Goal: Task Accomplishment & Management: Complete application form

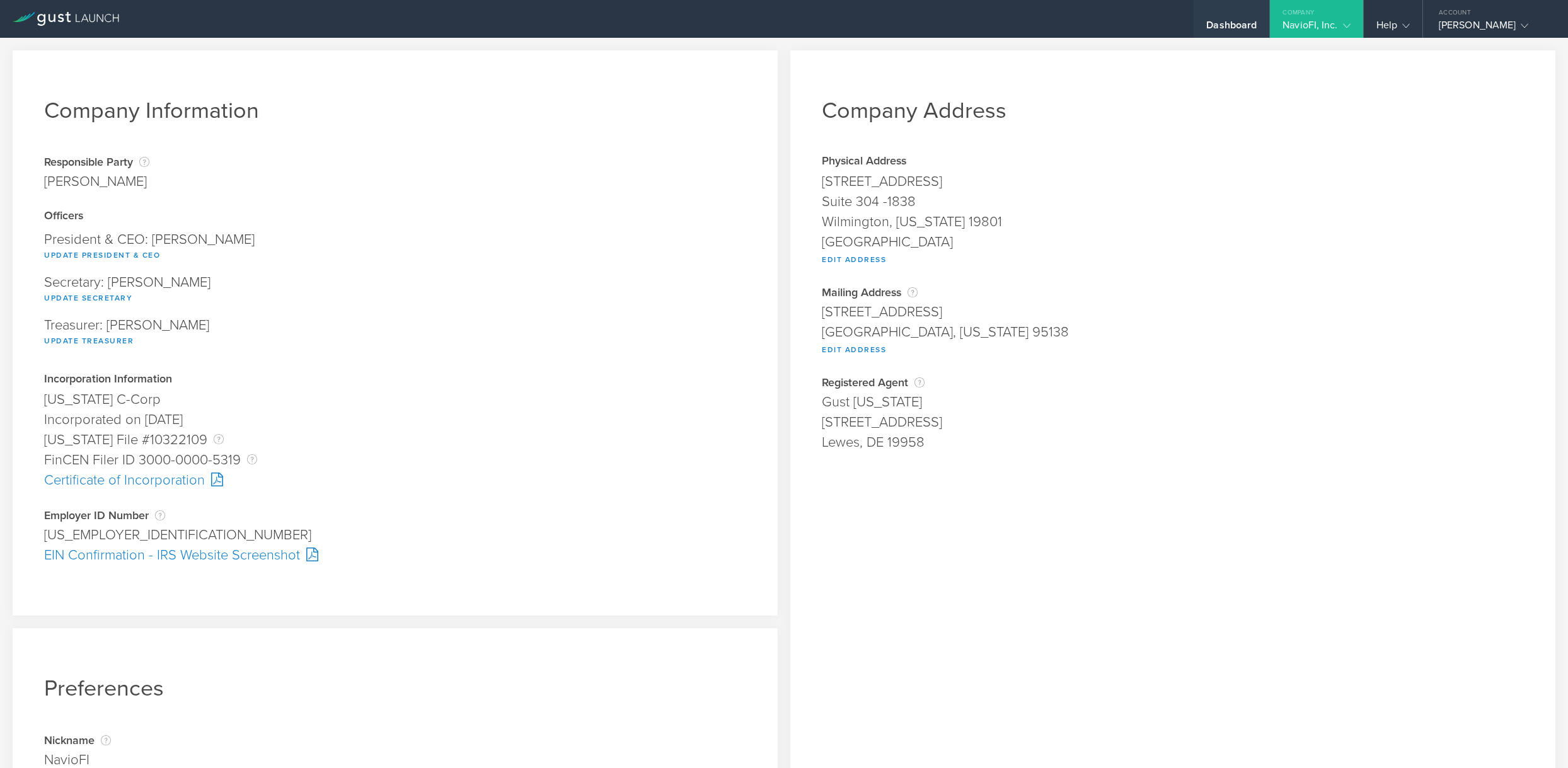
click at [1244, 22] on div "Dashboard" at bounding box center [1231, 28] width 51 height 19
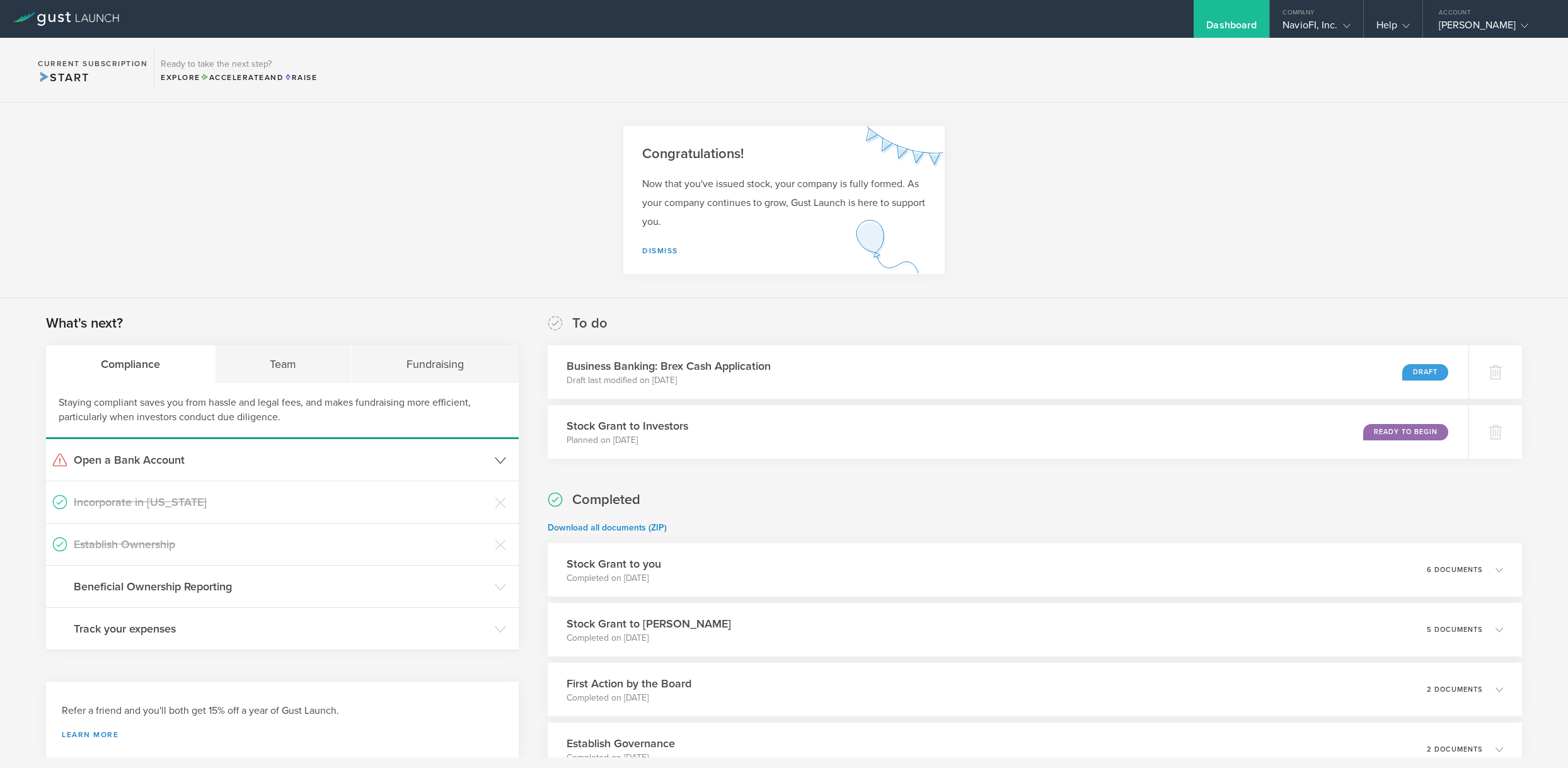
click at [112, 462] on h3 "Open a Bank Account" at bounding box center [281, 460] width 414 height 16
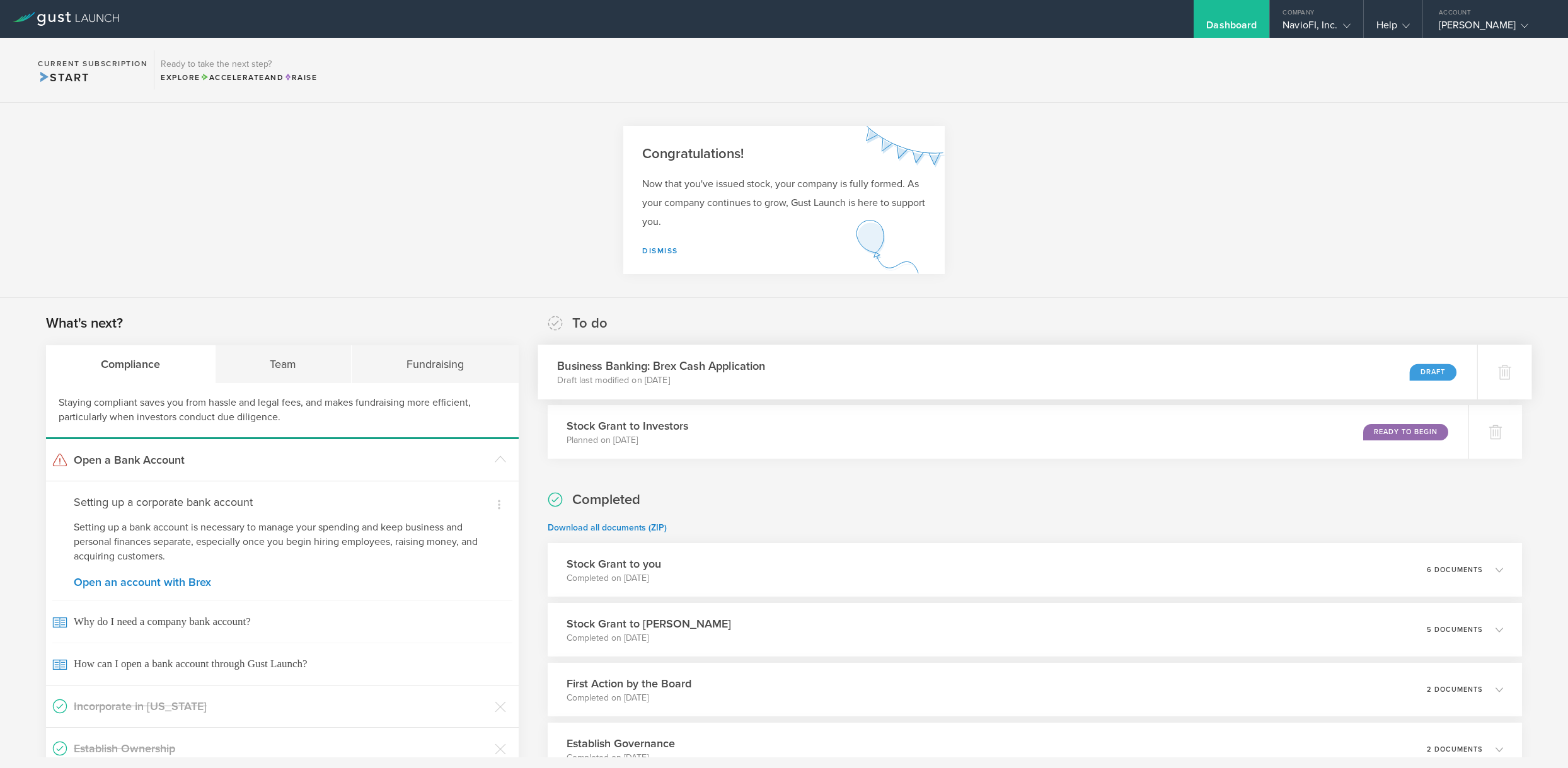
click at [1428, 375] on div "Draft" at bounding box center [1432, 372] width 47 height 17
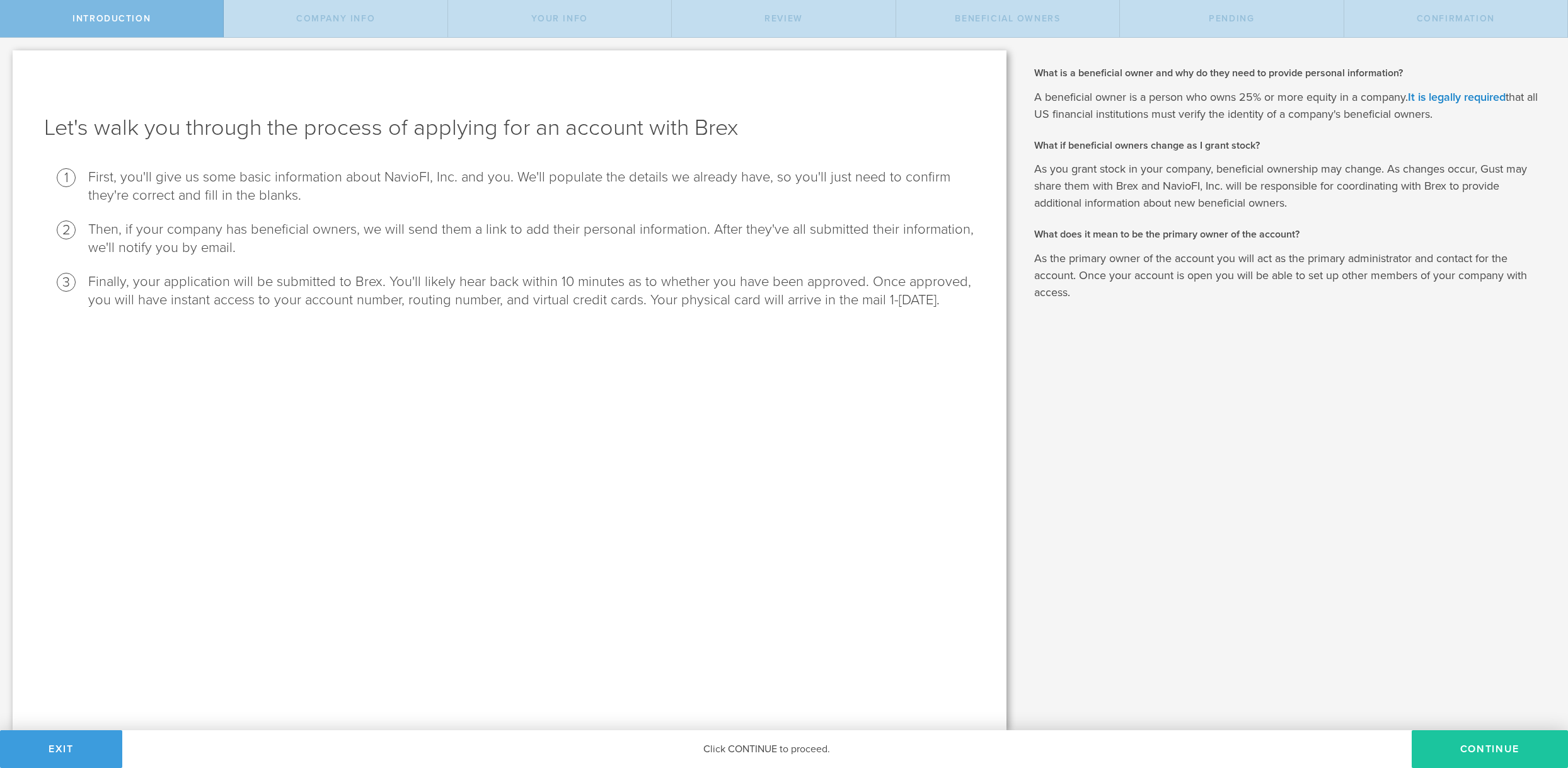
click at [1486, 749] on button "Continue" at bounding box center [1490, 749] width 157 height 38
select select "string:C_CORP"
type input "Global Payments Services"
type input "(214) 505-6433"
type input "www.naviofi.com"
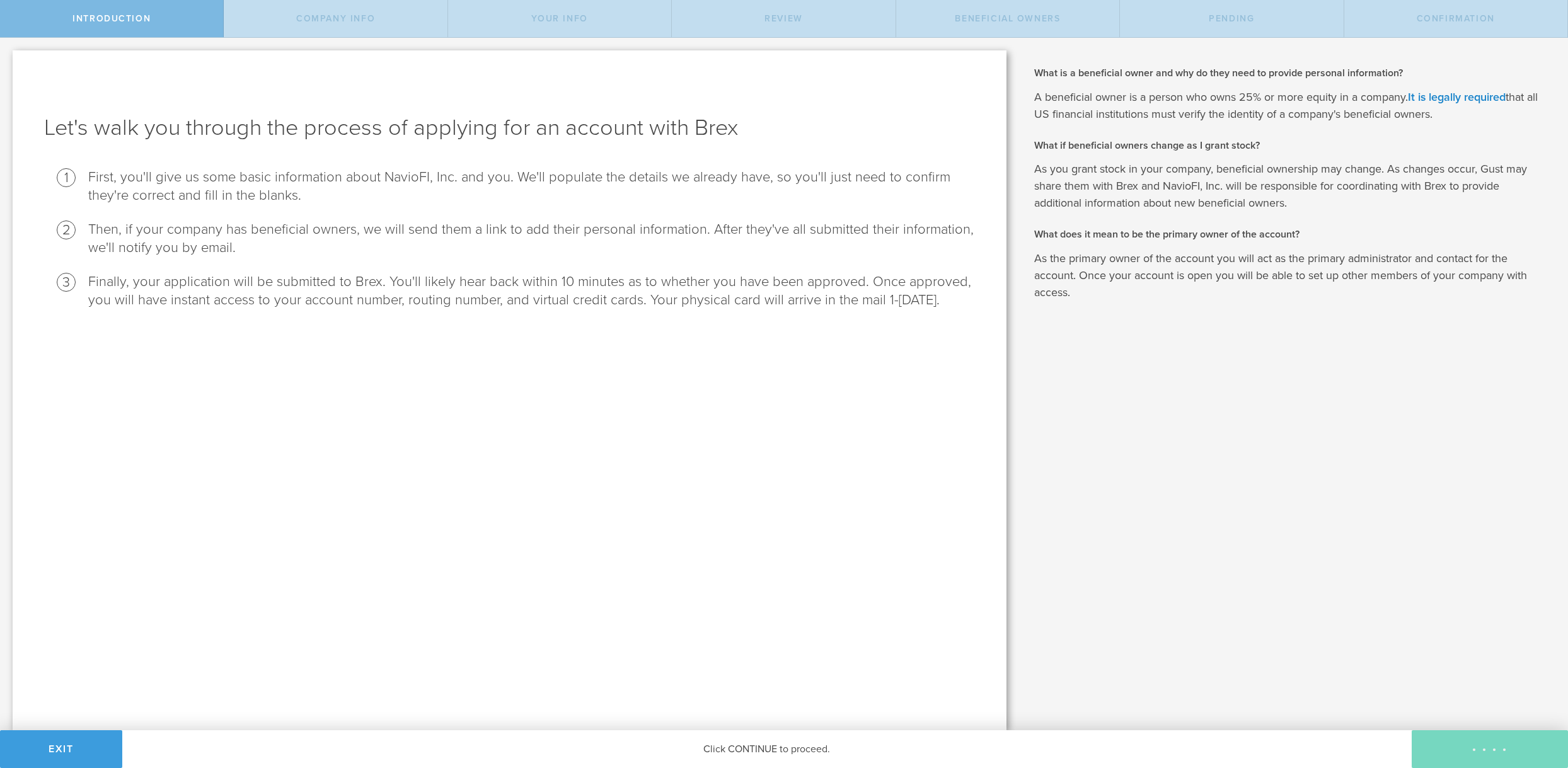
checkbox input "true"
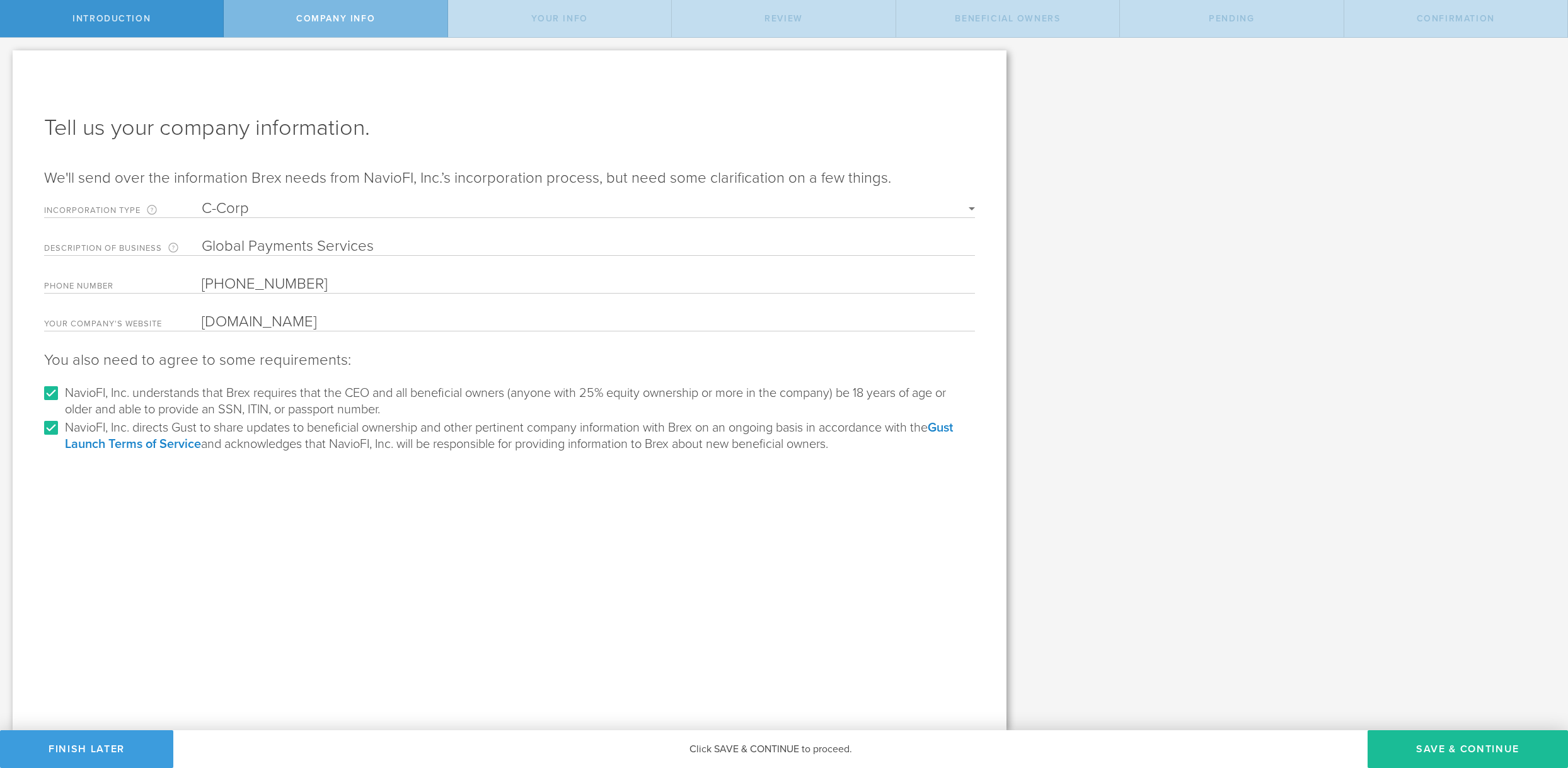
drag, startPoint x: 316, startPoint y: 324, endPoint x: 203, endPoint y: 329, distance: 113.1
click at [203, 329] on input "www.naviofi.com" at bounding box center [588, 321] width 773 height 19
click at [1466, 744] on button "Save & Continue" at bounding box center [1467, 749] width 200 height 38
type input "[PERSON_NAME]"
type input "Founder"
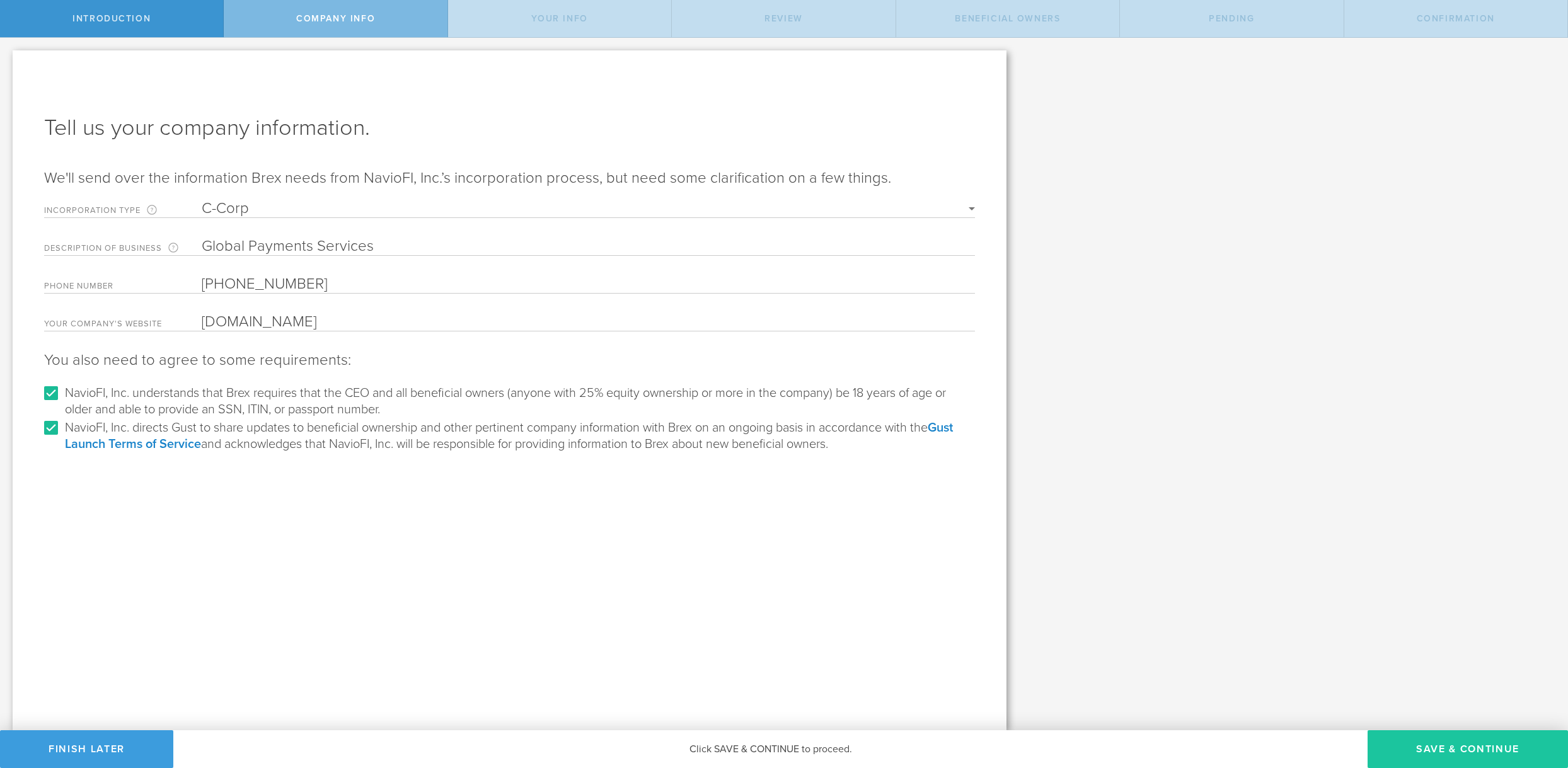
type input "06"
type input "18"
type input "1968"
select select "string:SSN"
select select "string:US"
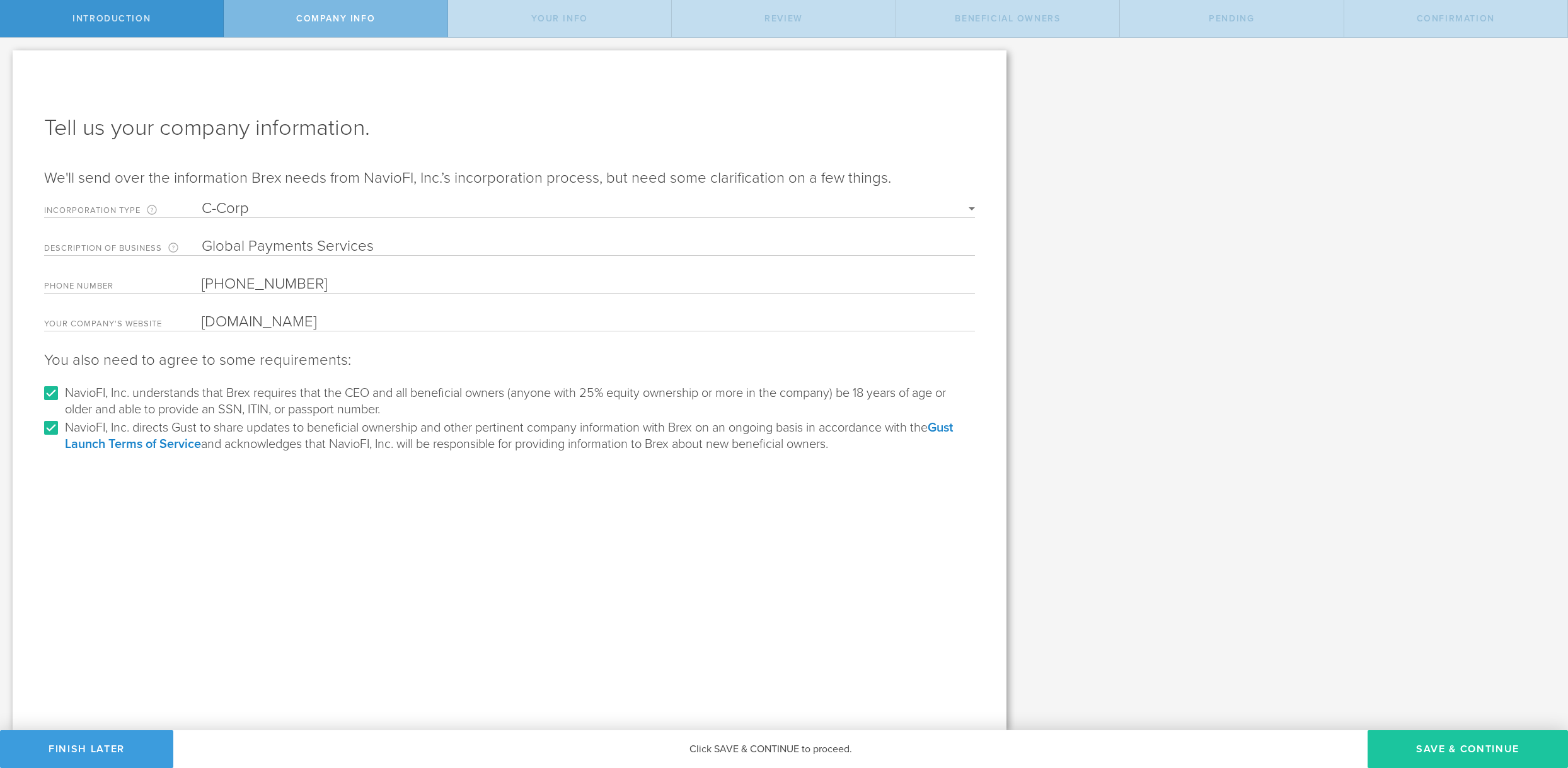
type input "[STREET_ADDRESS]"
type input "San Jose"
type input "95138"
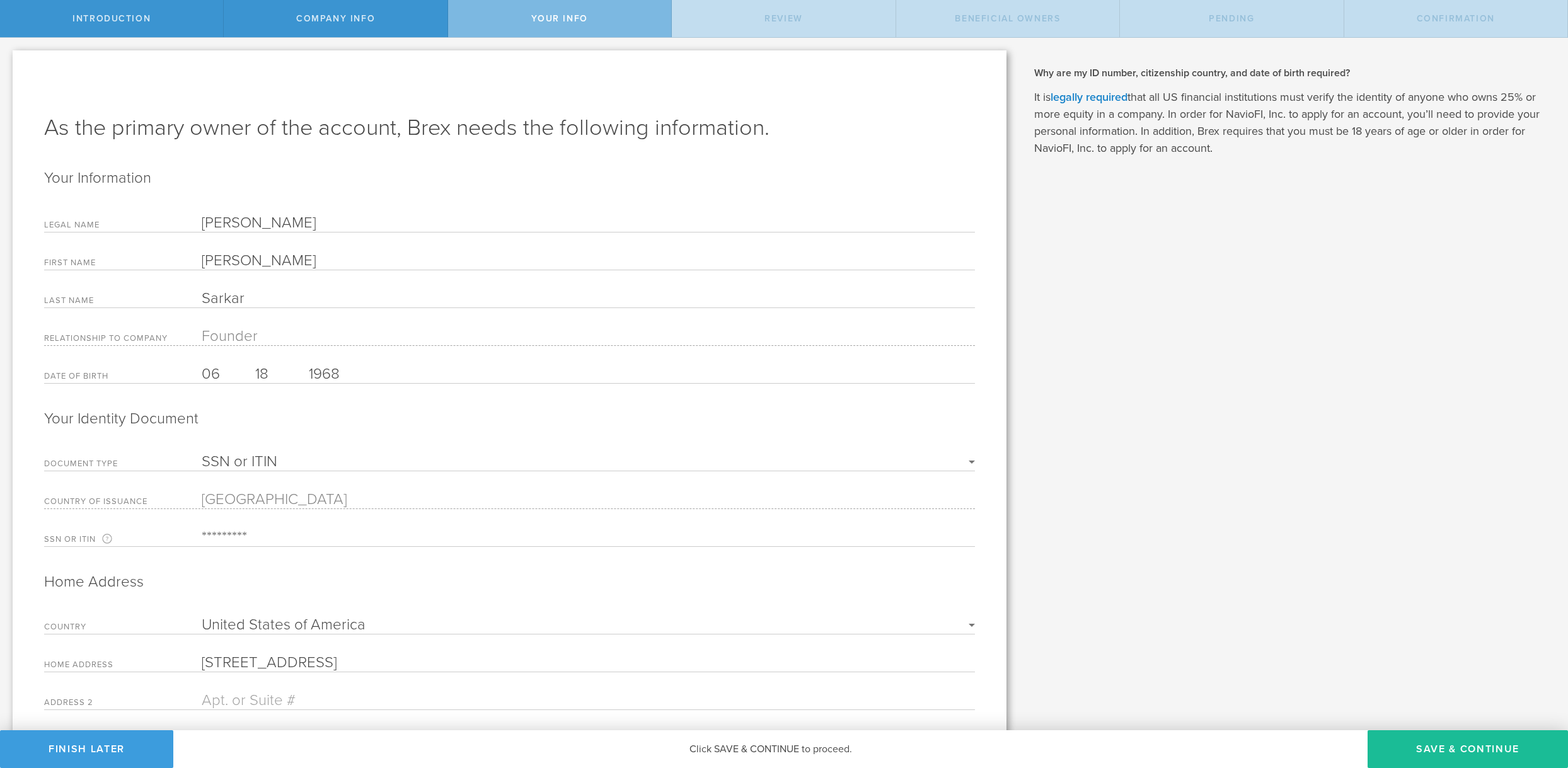
click at [1077, 615] on div "What is a beneficial owner and why do they need to provide personal information…" at bounding box center [1293, 463] width 549 height 850
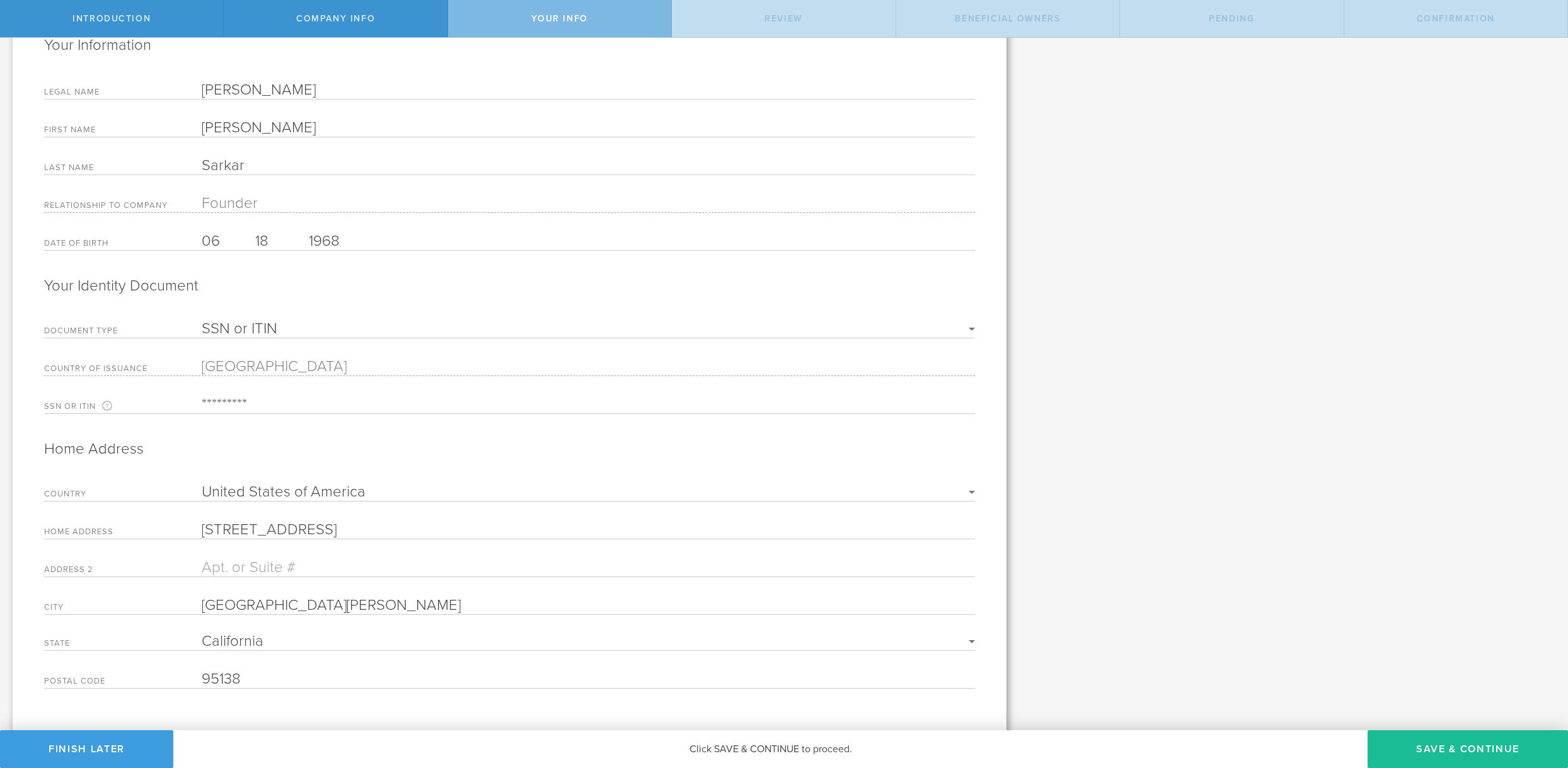
scroll to position [157, 0]
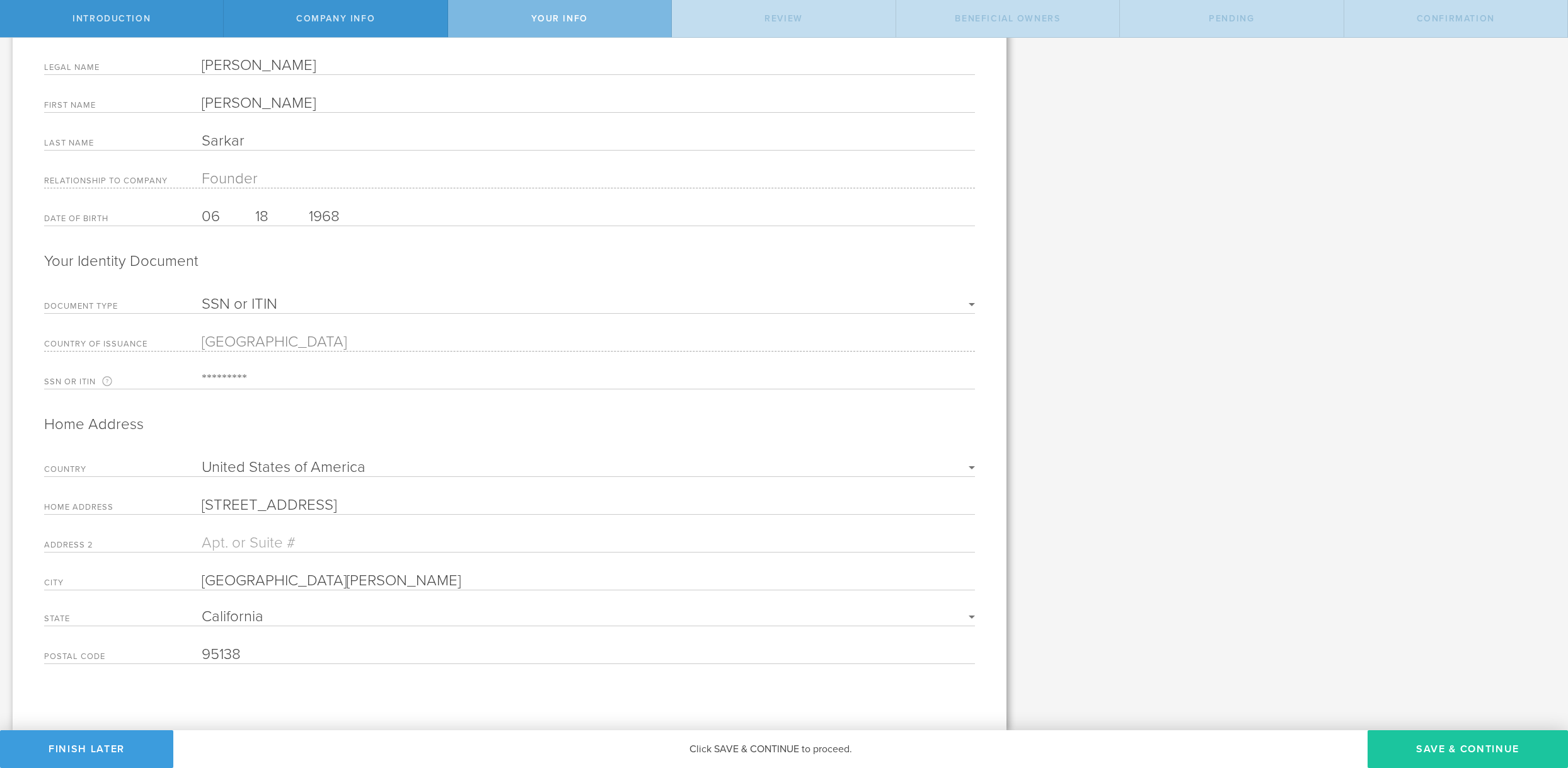
click at [1439, 747] on button "Save & Continue" at bounding box center [1467, 749] width 200 height 38
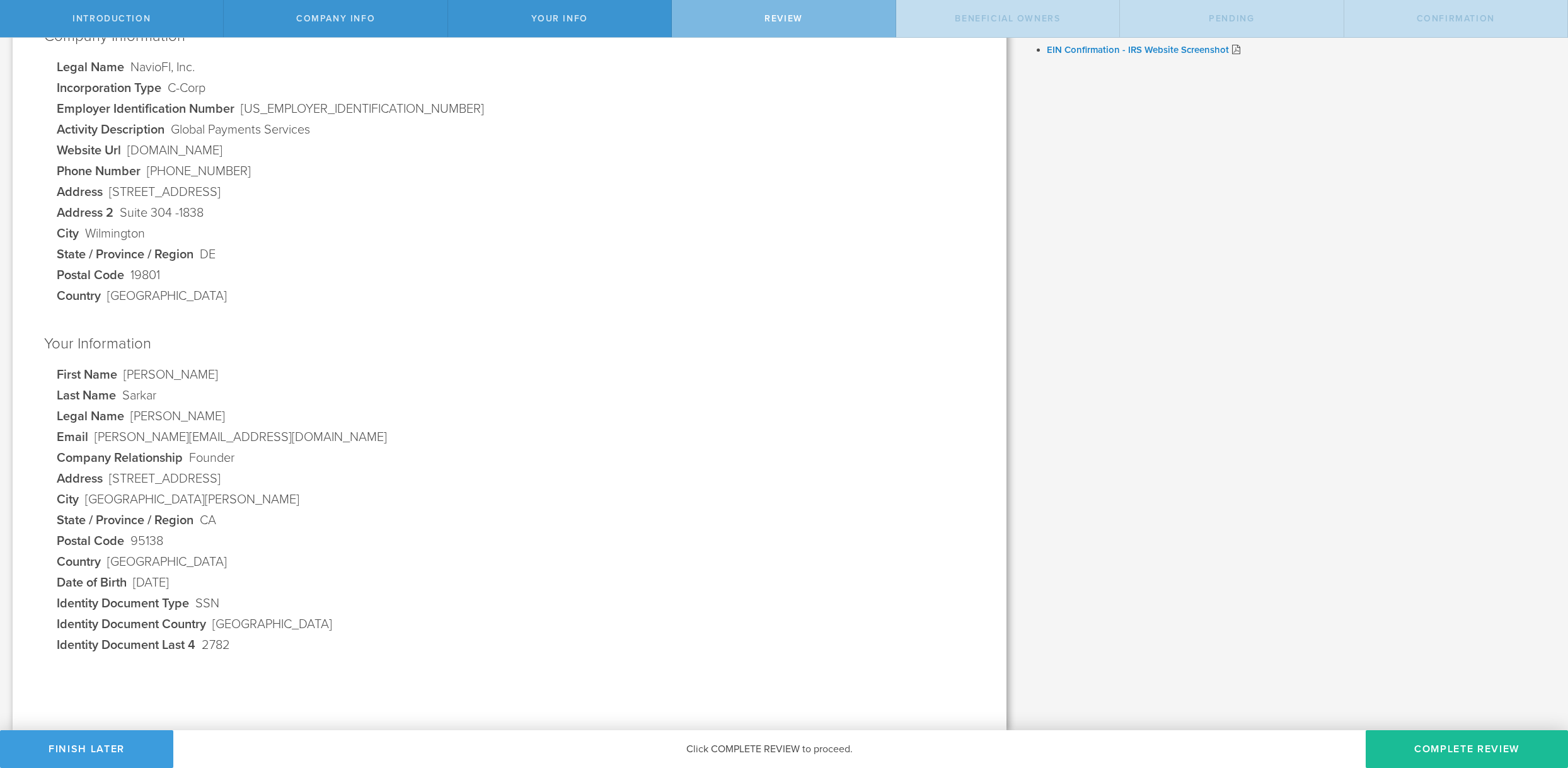
scroll to position [0, 0]
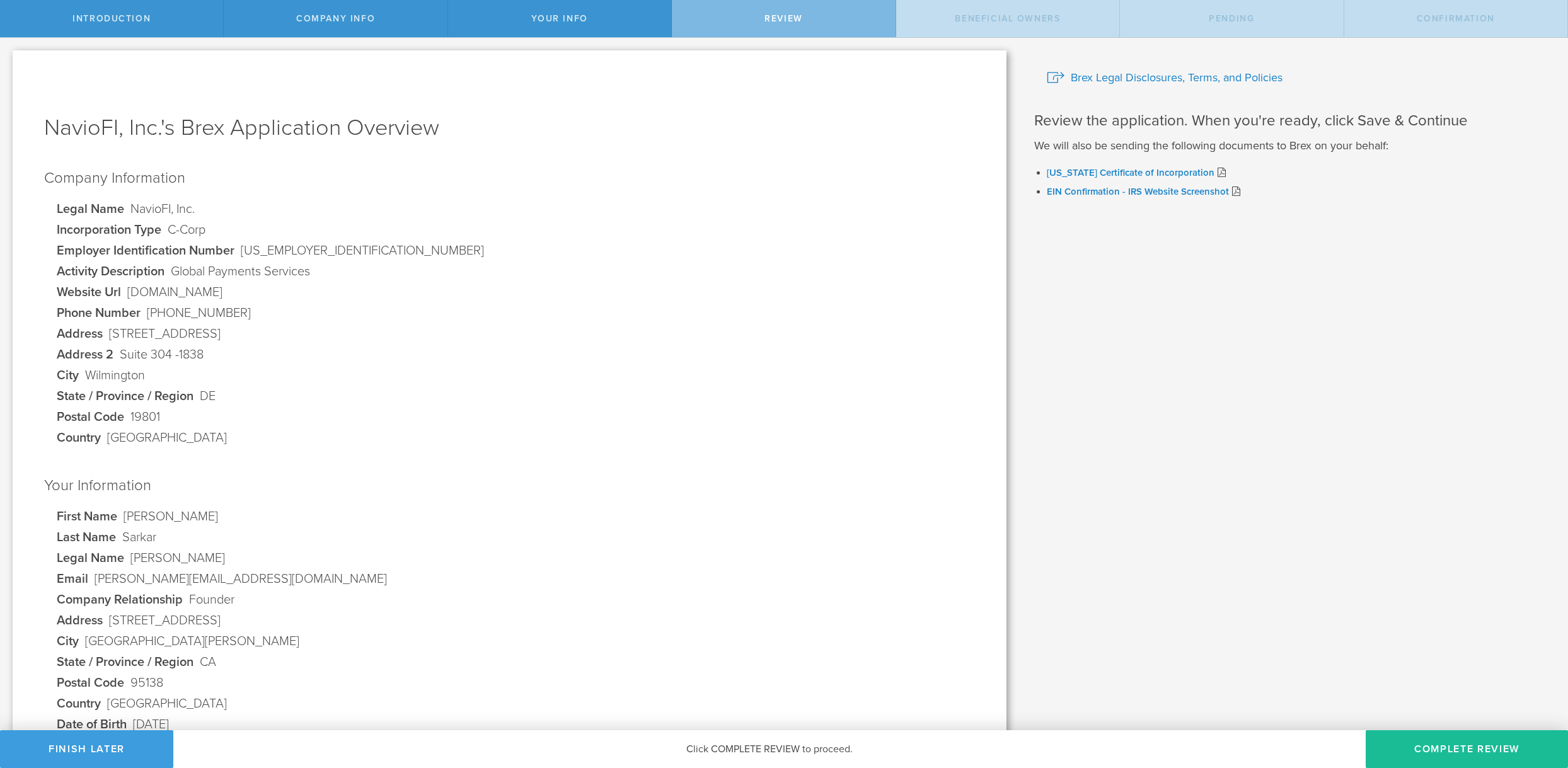
click at [316, 466] on div "NavioFI, Inc.'s Brex Application Overview Company Information Legal Name NavioF…" at bounding box center [509, 461] width 993 height 822
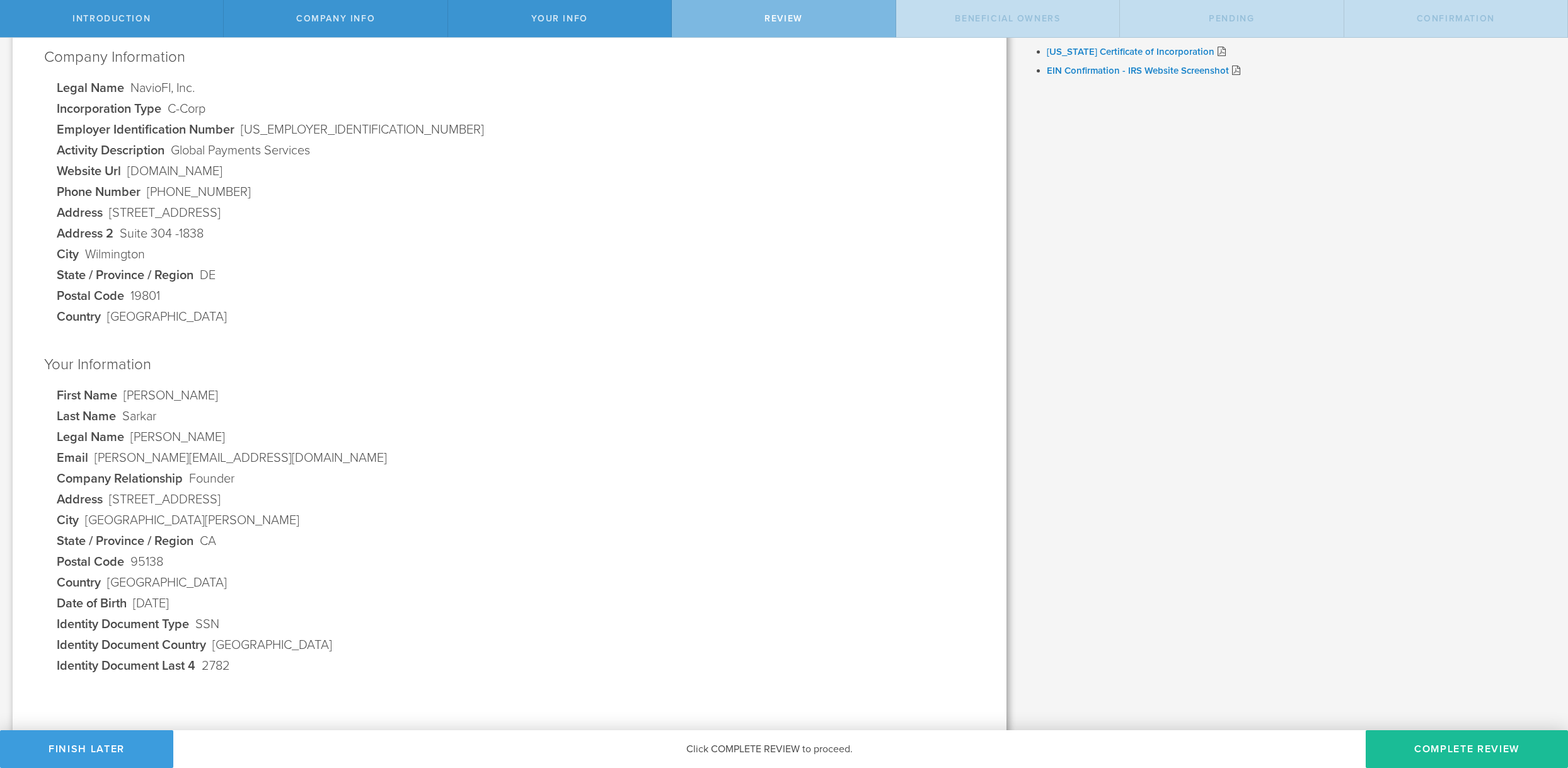
scroll to position [142, 0]
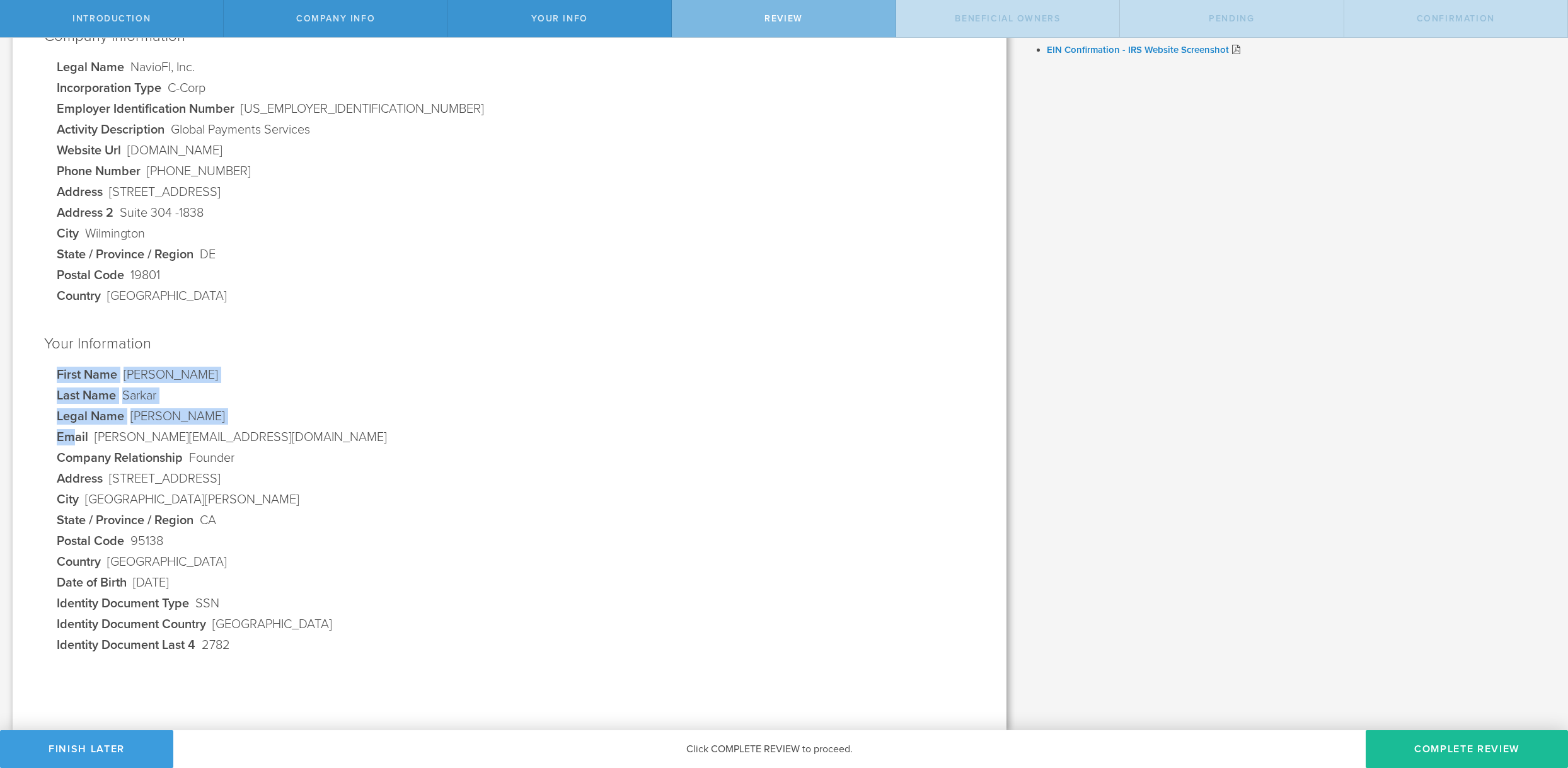
drag, startPoint x: 247, startPoint y: 645, endPoint x: 72, endPoint y: 434, distance: 274.1
click at [72, 434] on dl "First Name Debjit Last Name Sarkar Legal Name Debjit Sarkar Email debjit.sarkar…" at bounding box center [516, 512] width 918 height 291
click at [120, 315] on div "NavioFI, Inc.'s Brex Application Overview Company Information Legal Name NavioF…" at bounding box center [509, 319] width 993 height 822
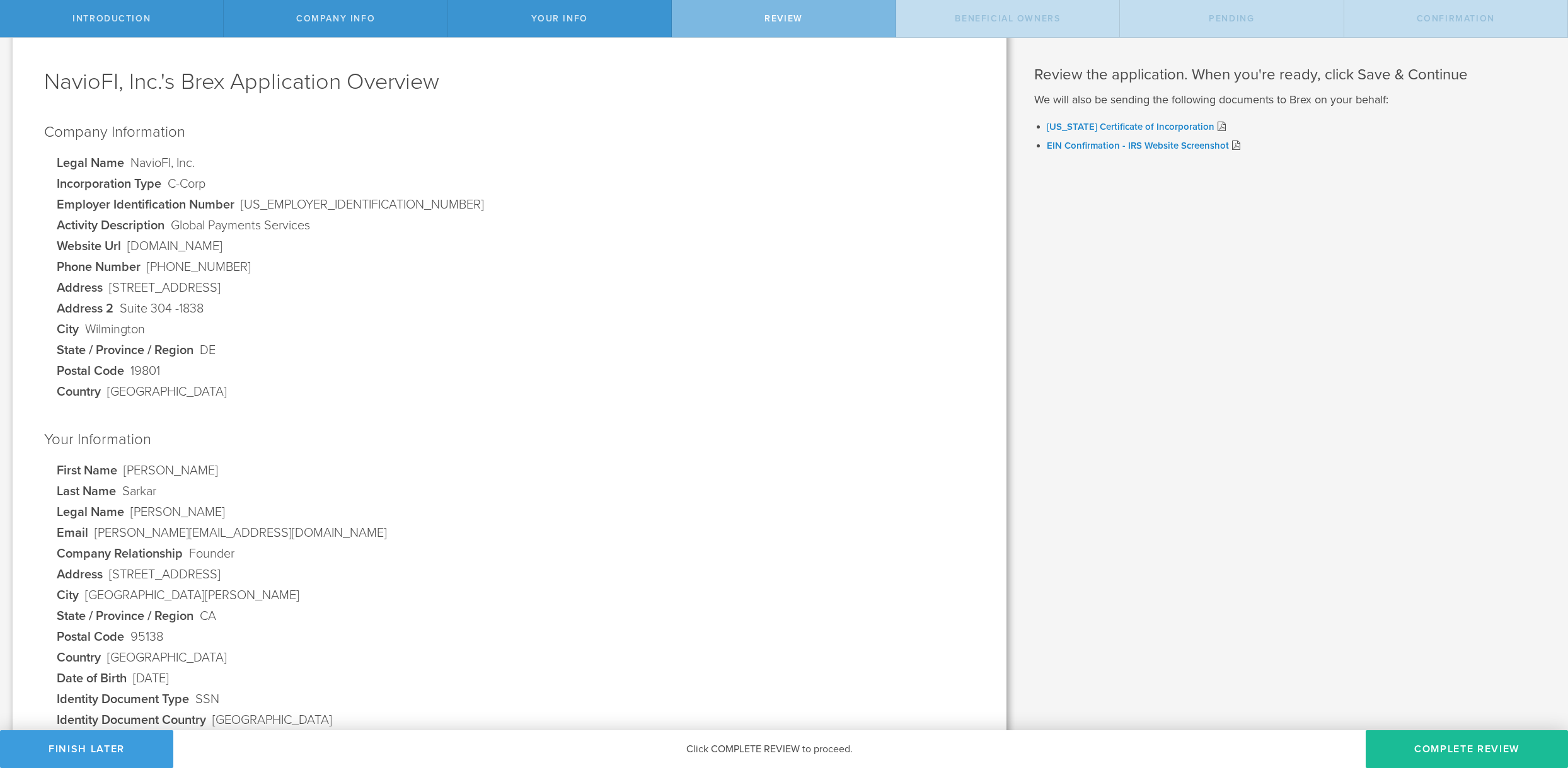
scroll to position [41, 0]
click at [312, 290] on dl "Legal Name NavioFI, Inc. Incorporation Type C-Corp Employer Identification Numb…" at bounding box center [516, 285] width 918 height 250
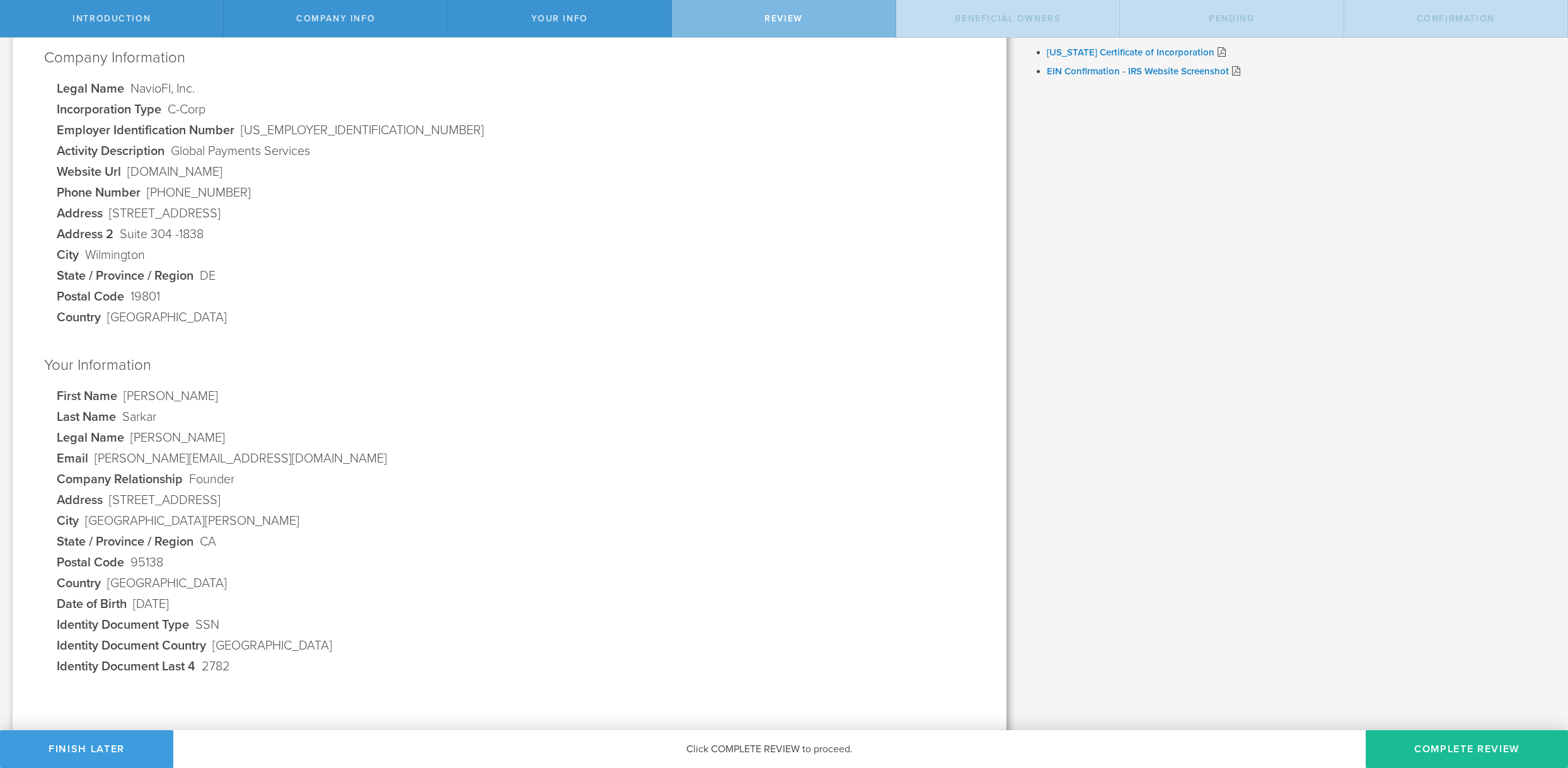
scroll to position [142, 0]
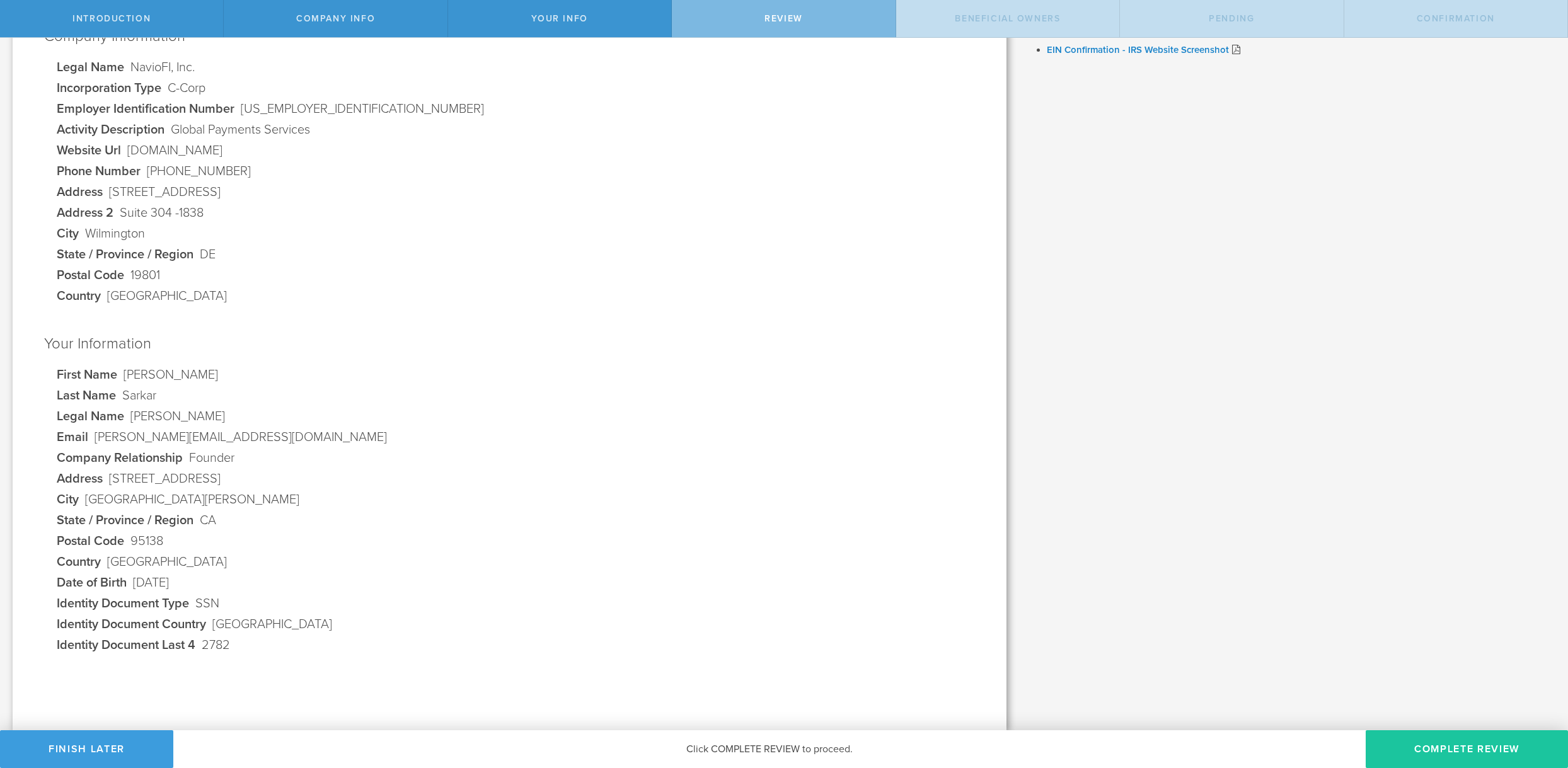
click at [1447, 741] on button "Complete Review" at bounding box center [1466, 749] width 202 height 38
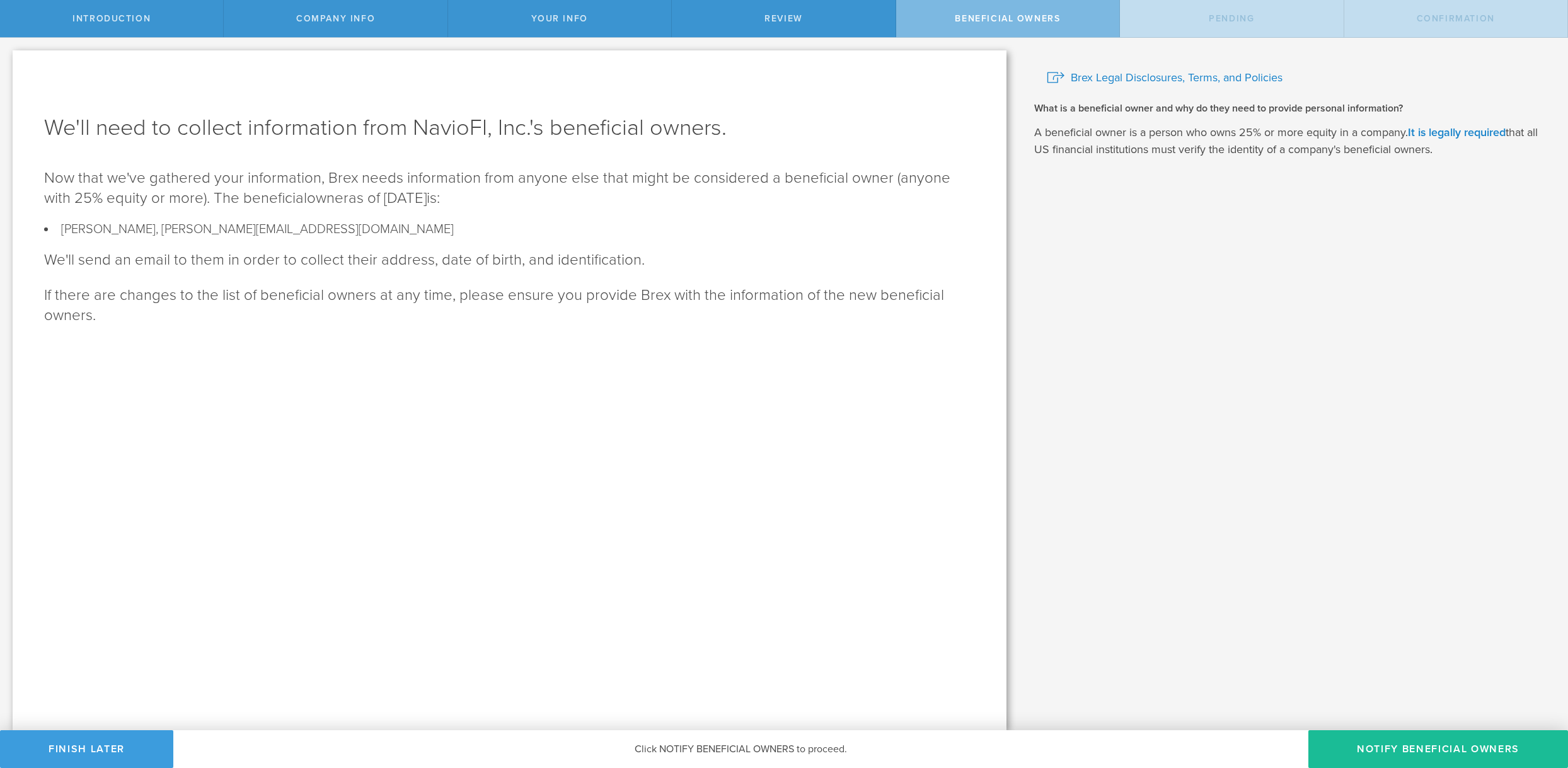
scroll to position [0, 0]
click at [1405, 750] on button "Notify Beneficial Owners" at bounding box center [1438, 749] width 259 height 38
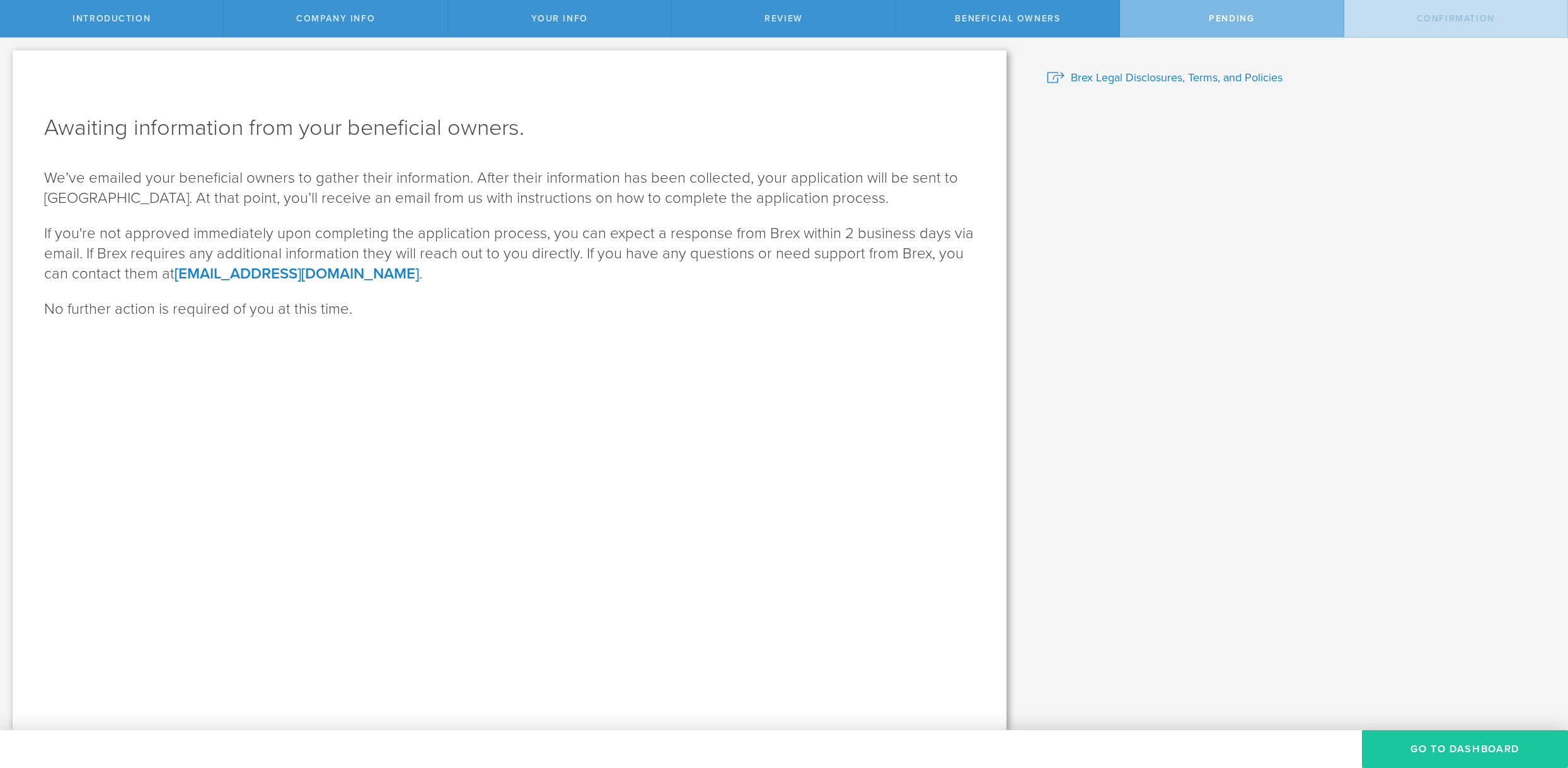
click at [1405, 750] on button "GO TO DASHBOARD" at bounding box center [1464, 749] width 206 height 38
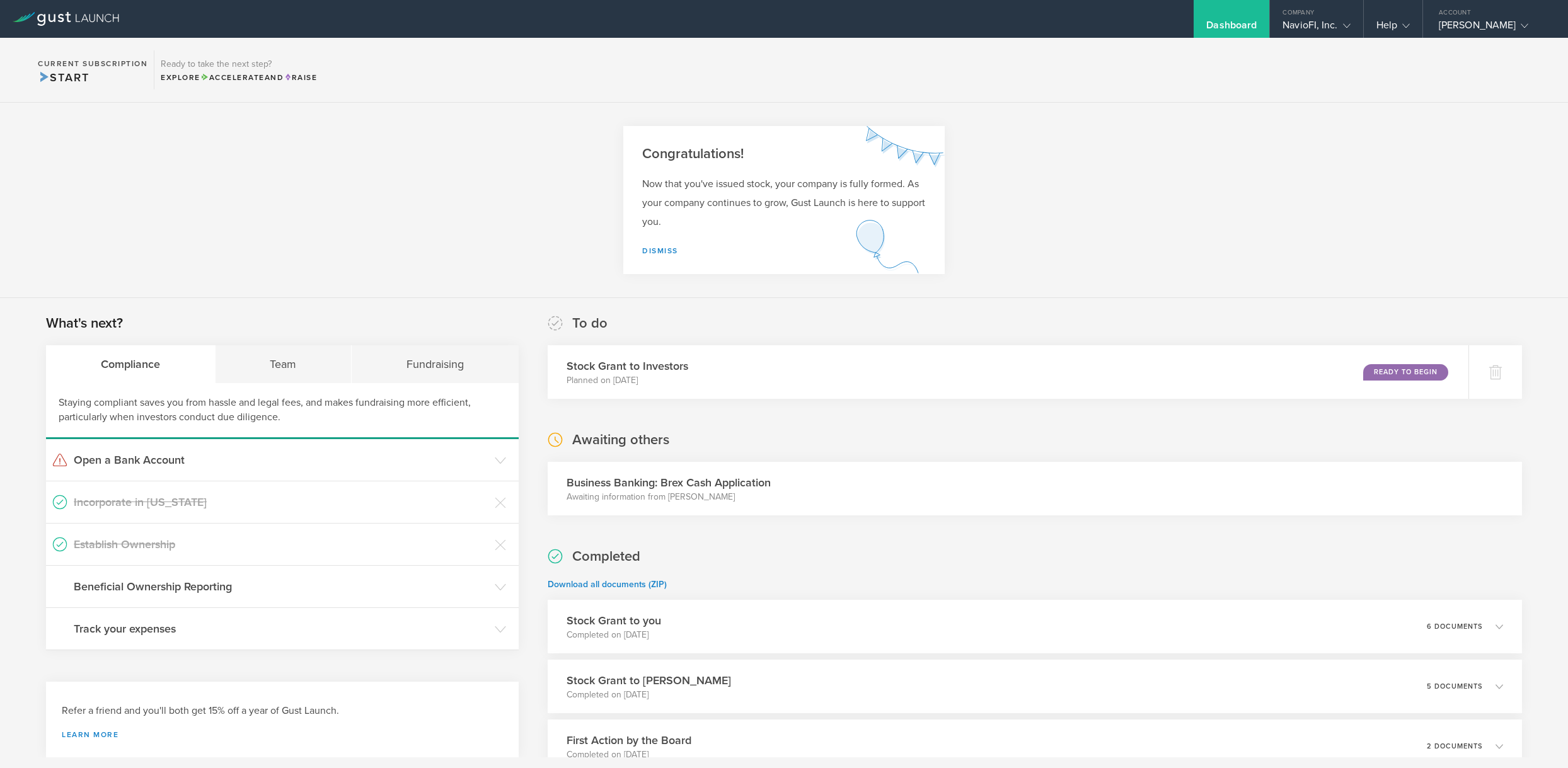
click at [1405, 750] on div "First Action by the Board Completed on Sep 9, 2025 2 documents" at bounding box center [1034, 746] width 974 height 54
